Goal: Check status

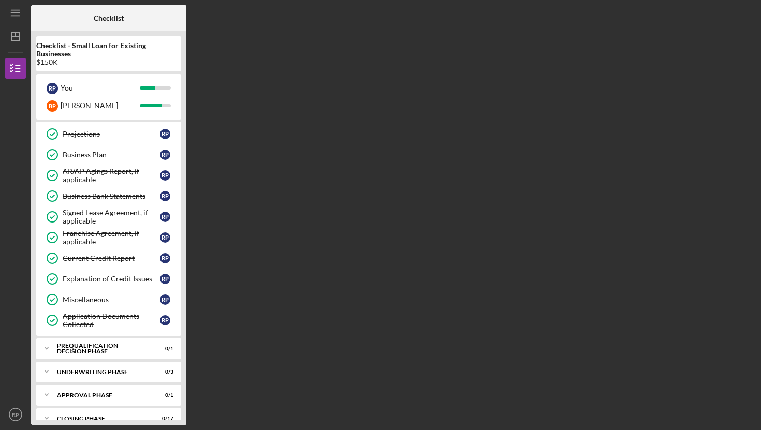
scroll to position [389, 0]
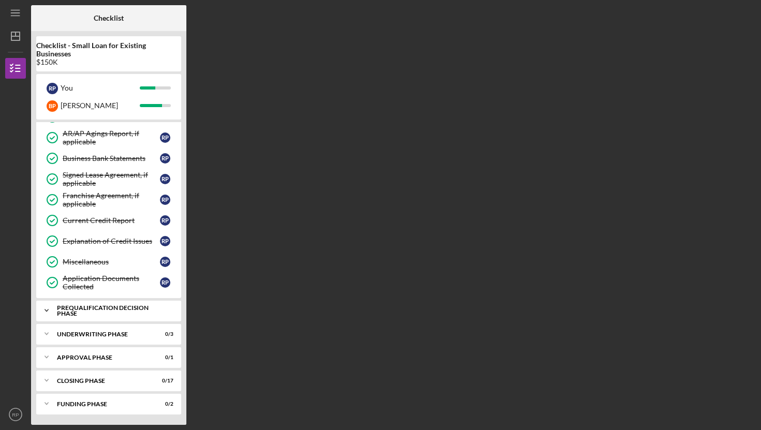
click at [116, 308] on div "Prequalification Decision Phase" at bounding box center [112, 311] width 111 height 12
